Goal: Task Accomplishment & Management: Use online tool/utility

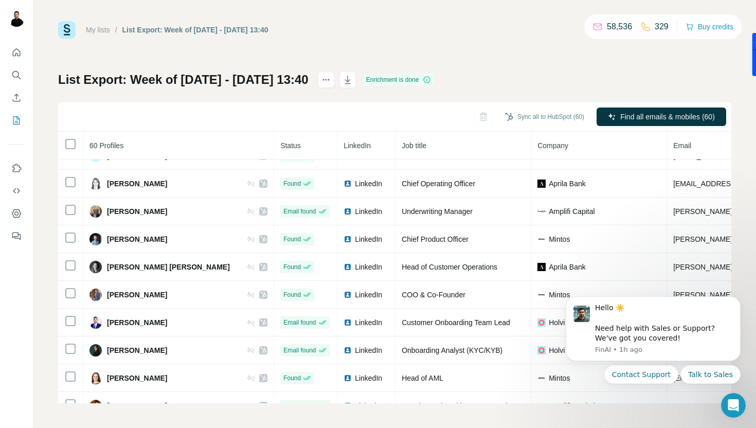
scroll to position [1268, 0]
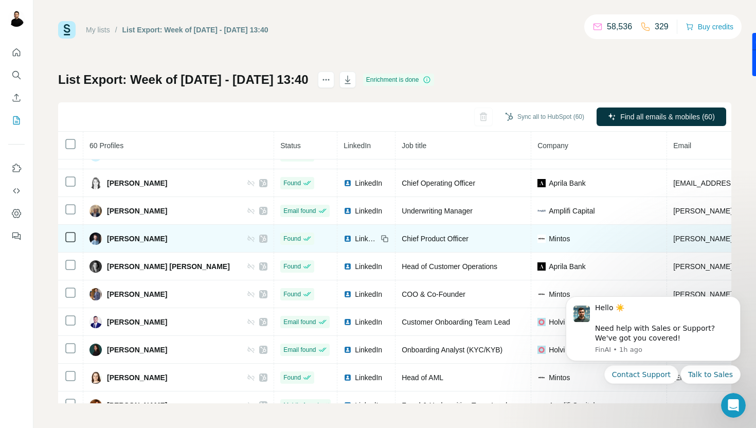
click at [118, 237] on span "[PERSON_NAME]" at bounding box center [137, 239] width 60 height 10
drag, startPoint x: 161, startPoint y: 243, endPoint x: 105, endPoint y: 239, distance: 55.7
click at [105, 239] on div "[PERSON_NAME]" at bounding box center [179, 239] width 178 height 12
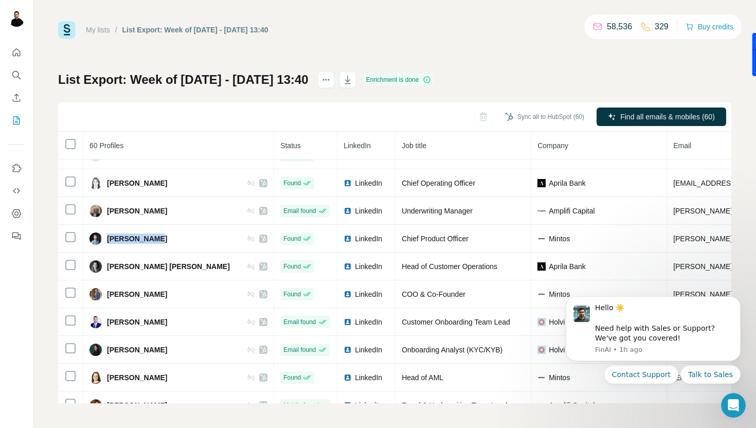
copy span "[PERSON_NAME]"
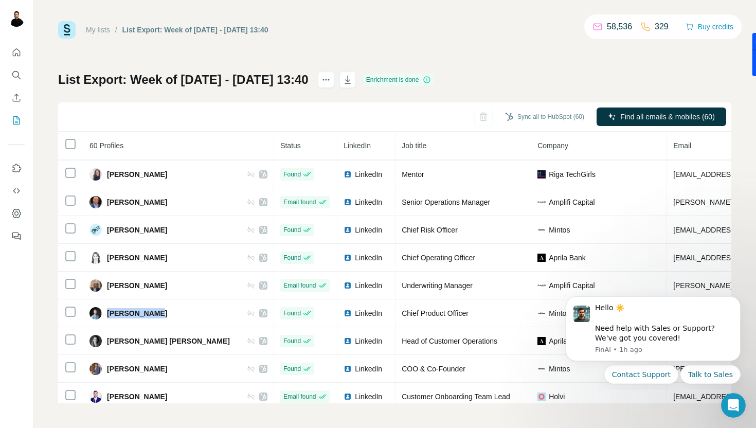
scroll to position [1120, 0]
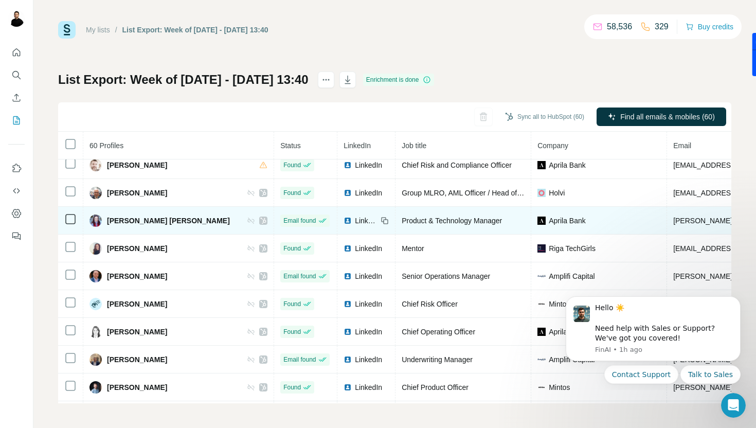
click at [164, 226] on div "[PERSON_NAME] [PERSON_NAME]" at bounding box center [160, 221] width 140 height 12
click at [163, 223] on span "[PERSON_NAME] [PERSON_NAME]" at bounding box center [168, 221] width 123 height 10
drag, startPoint x: 190, startPoint y: 220, endPoint x: 100, endPoint y: 220, distance: 90.6
click at [99, 220] on div "[PERSON_NAME] [PERSON_NAME]" at bounding box center [179, 221] width 178 height 12
copy div "[PERSON_NAME] [PERSON_NAME]"
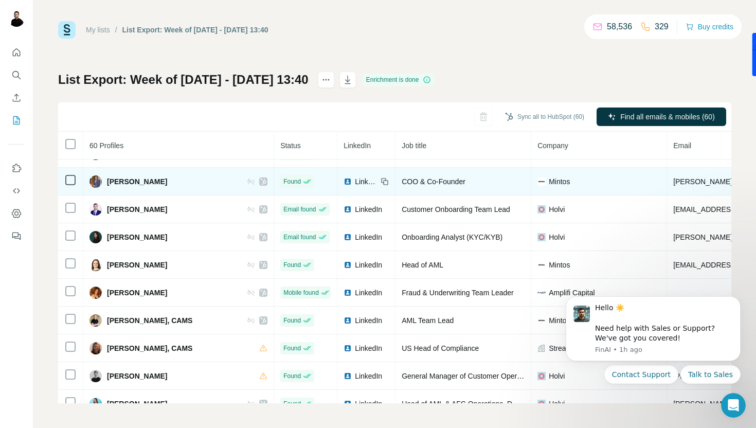
scroll to position [1417, 0]
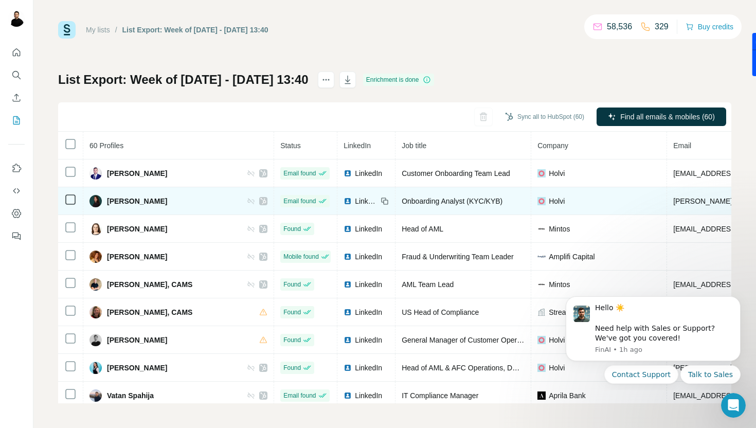
click at [152, 202] on span "[PERSON_NAME]" at bounding box center [137, 201] width 60 height 10
click at [160, 202] on span "[PERSON_NAME]" at bounding box center [137, 201] width 60 height 10
copy div "[PERSON_NAME]"
